Goal: Navigation & Orientation: Find specific page/section

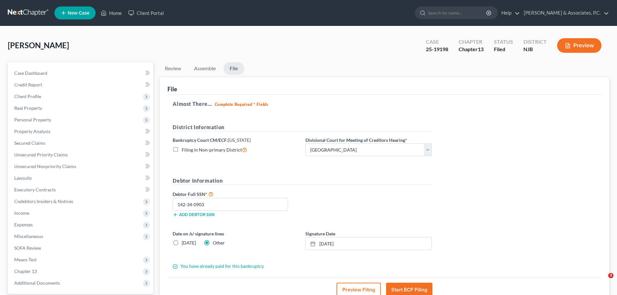
select select "2"
click at [23, 13] on link at bounding box center [28, 13] width 41 height 12
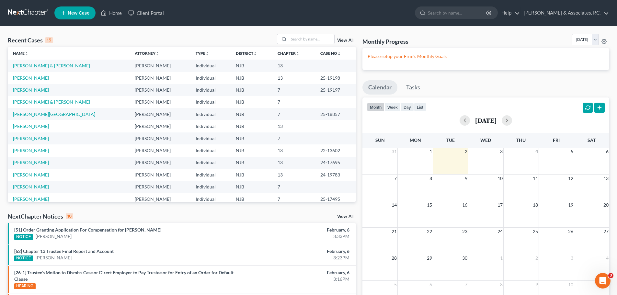
click at [440, 30] on div "Recent Cases 15 View All Name unfold_more expand_more expand_less Attorney unfo…" at bounding box center [308, 243] width 617 height 435
drag, startPoint x: 245, startPoint y: 24, endPoint x: 245, endPoint y: 43, distance: 18.5
click at [245, 24] on nav "Home New Case Client Portal Fitzgerald & Associates, P.C. nadiafinancial@gmail.…" at bounding box center [308, 13] width 617 height 26
